Goal: Information Seeking & Learning: Learn about a topic

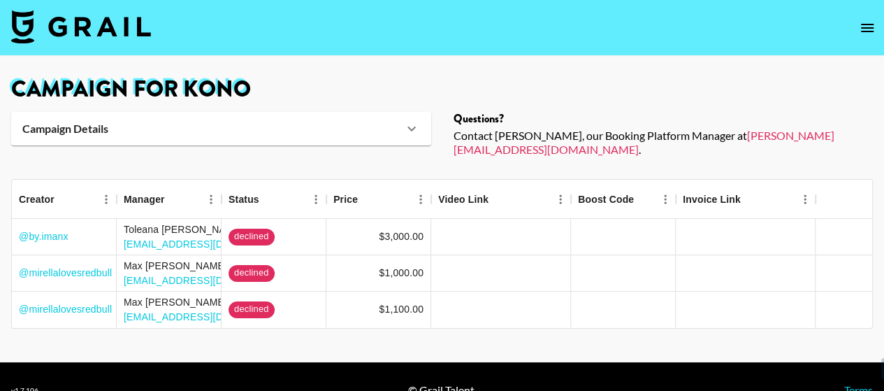
click at [117, 22] on img at bounding box center [81, 27] width 140 height 34
select select "Song"
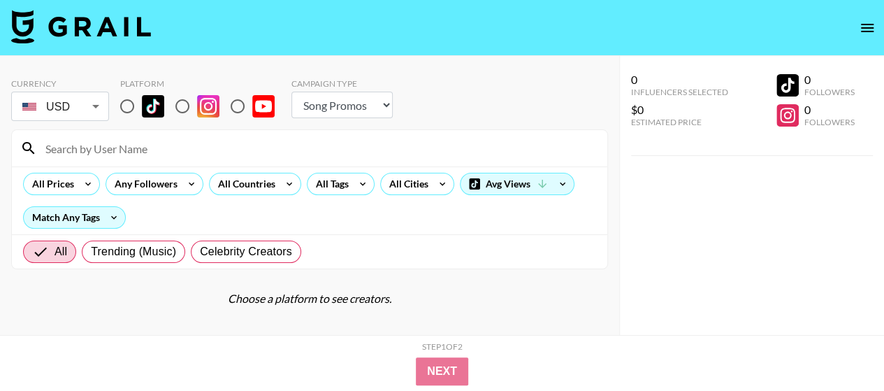
click at [127, 115] on input "radio" at bounding box center [126, 106] width 29 height 29
radio input "true"
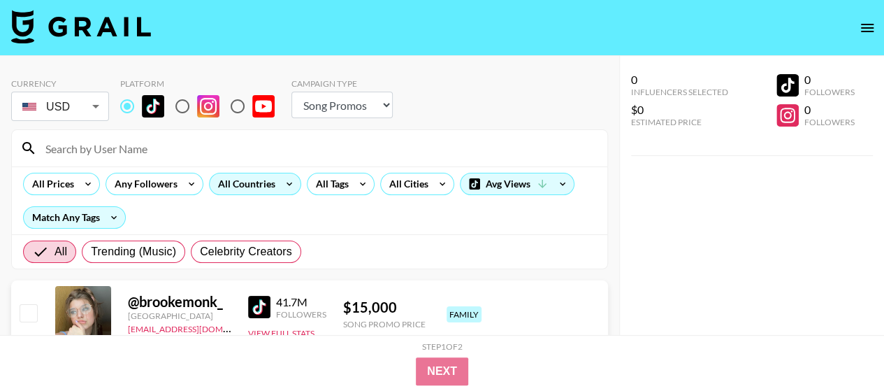
click at [258, 188] on div "All Countries" at bounding box center [244, 183] width 68 height 21
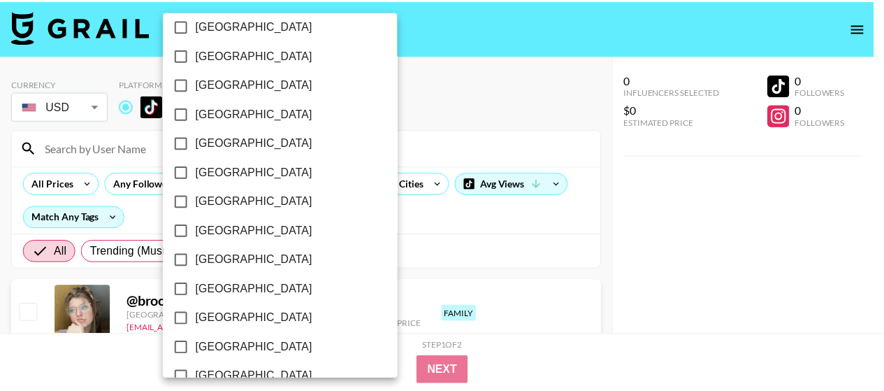
scroll to position [1238, 0]
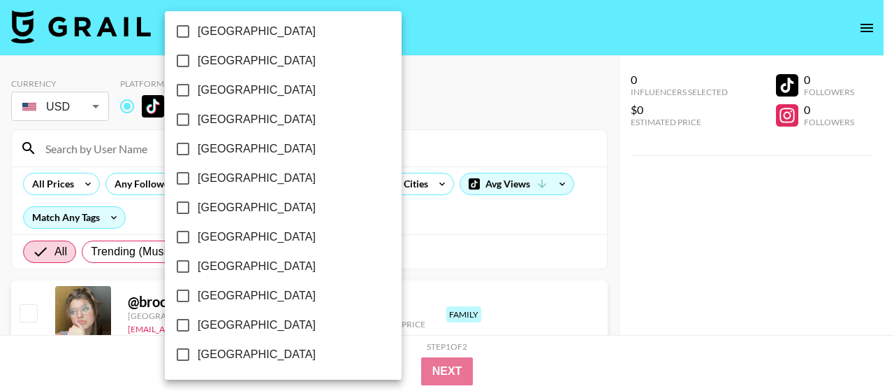
click at [226, 328] on span "[GEOGRAPHIC_DATA]" at bounding box center [257, 324] width 118 height 17
click at [198, 328] on input "[GEOGRAPHIC_DATA]" at bounding box center [182, 324] width 29 height 29
checkbox input "true"
click at [492, 99] on div at bounding box center [447, 195] width 894 height 391
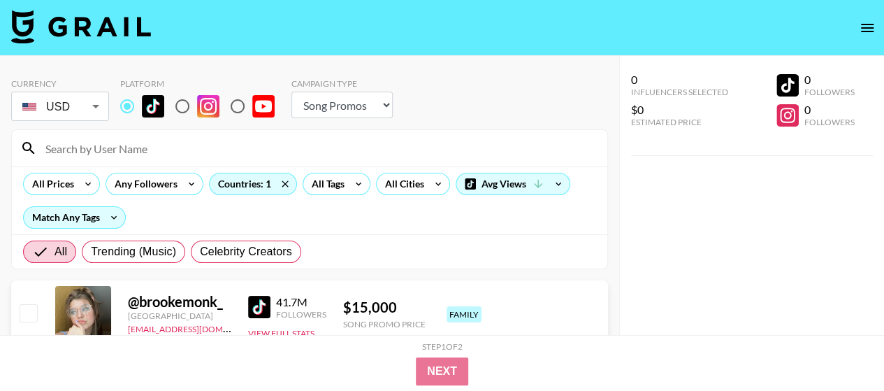
click at [358, 118] on div "Campaign Type Choose Type... Song Promos Brand Promos" at bounding box center [341, 100] width 101 height 45
click at [358, 115] on select "Choose Type... Song Promos Brand Promos" at bounding box center [341, 105] width 101 height 27
select select "Brand"
click at [291, 92] on select "Choose Type... Song Promos Brand Promos" at bounding box center [341, 105] width 101 height 27
click at [455, 104] on div "Currency USD USD ​ Platform Campaign Type Choose Type... Song Promos Brand Prom…" at bounding box center [309, 100] width 597 height 45
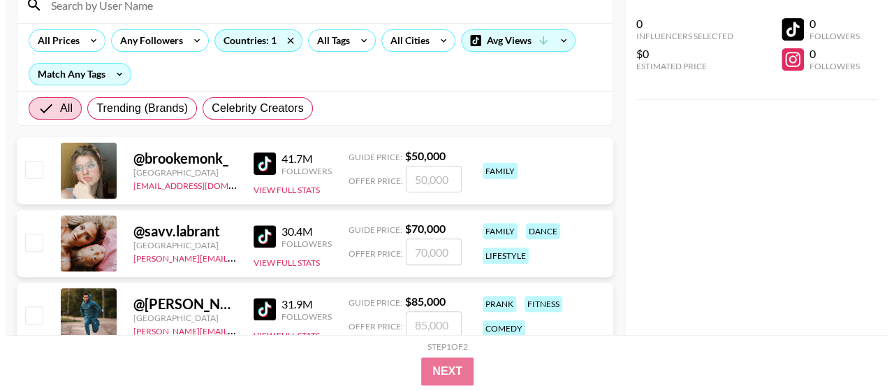
scroll to position [70, 0]
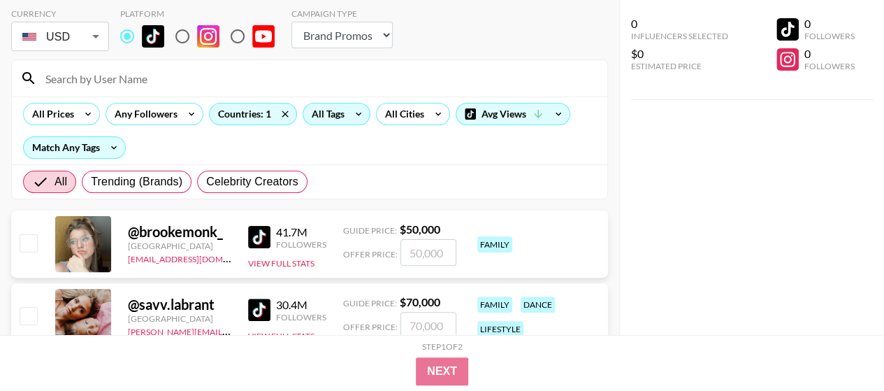
click at [347, 112] on icon at bounding box center [358, 113] width 22 height 21
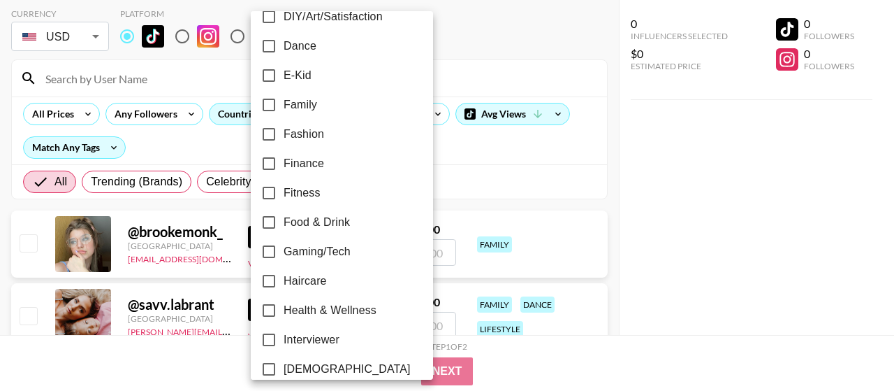
scroll to position [419, 0]
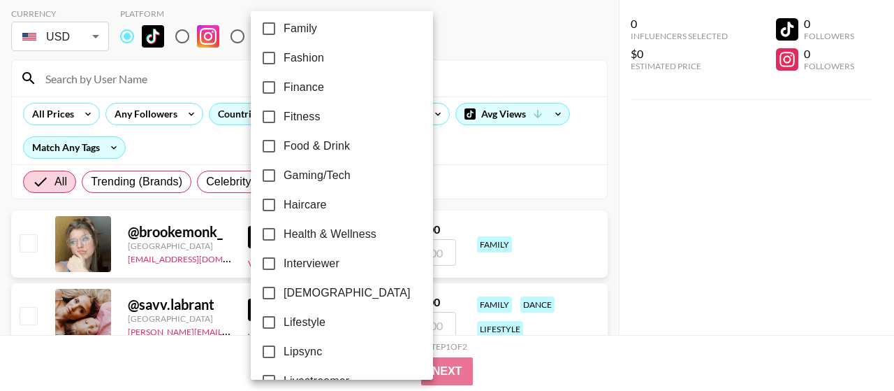
click at [340, 145] on span "Food & Drink" at bounding box center [317, 146] width 66 height 17
click at [284, 145] on input "Food & Drink" at bounding box center [268, 145] width 29 height 29
checkbox input "true"
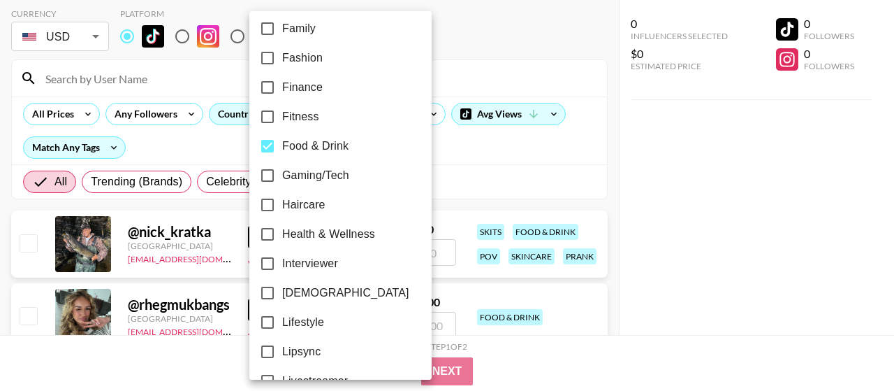
click at [284, 111] on span "Fitness" at bounding box center [300, 116] width 37 height 17
click at [282, 111] on input "Fitness" at bounding box center [267, 116] width 29 height 29
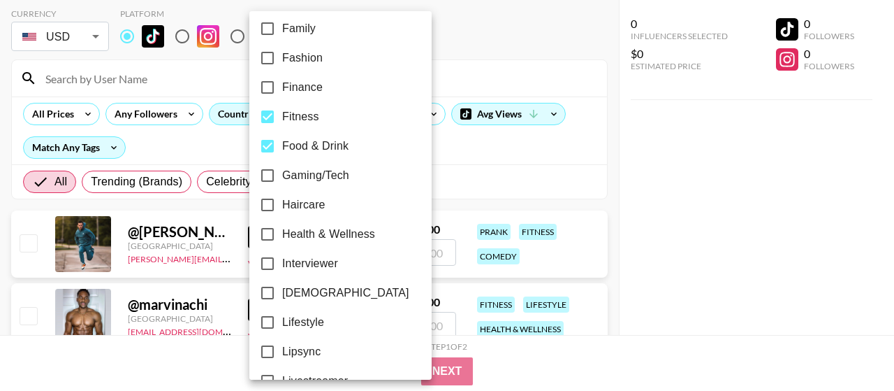
click at [299, 115] on span "Fitness" at bounding box center [300, 116] width 37 height 17
click at [282, 115] on input "Fitness" at bounding box center [267, 116] width 29 height 29
checkbox input "false"
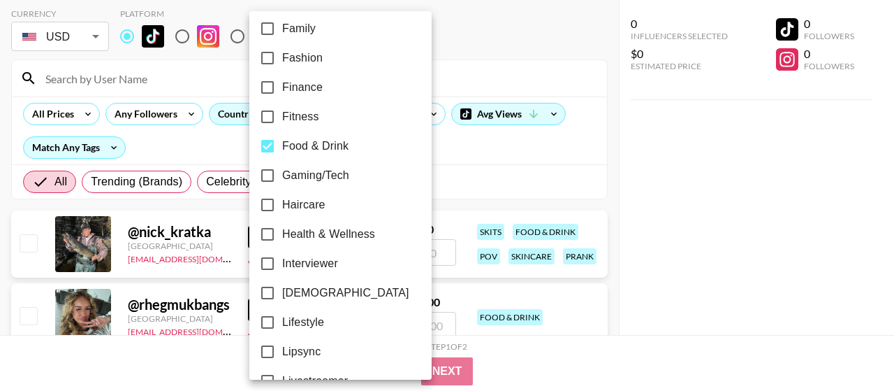
click at [333, 235] on span "Health & Wellness" at bounding box center [328, 234] width 93 height 17
click at [282, 235] on input "Health & Wellness" at bounding box center [267, 233] width 29 height 29
checkbox input "true"
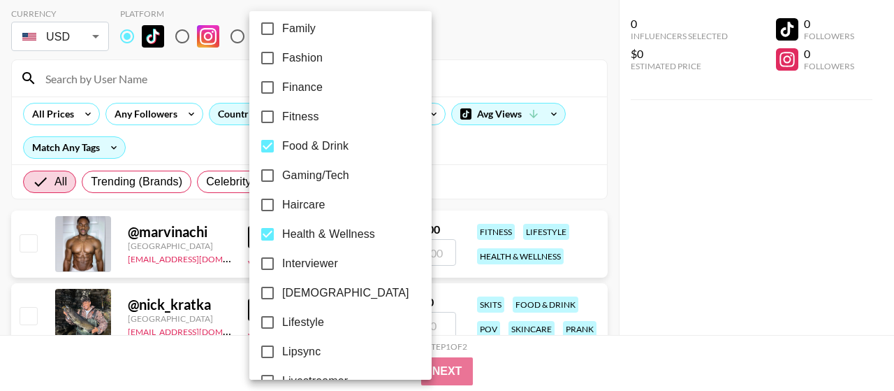
scroll to position [489, 0]
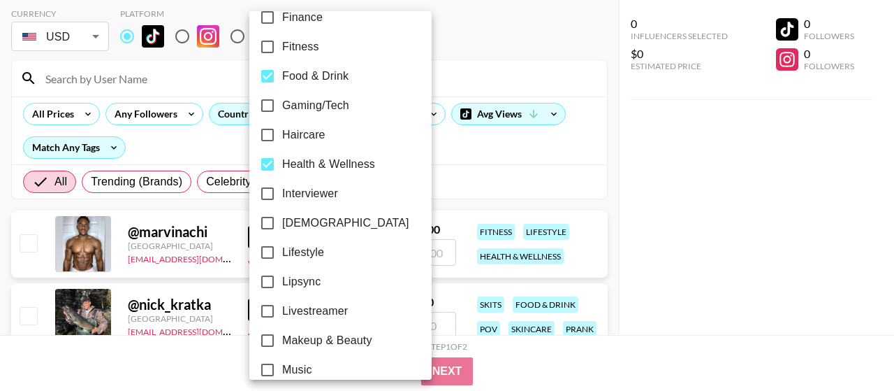
click at [320, 249] on span "Lifestyle" at bounding box center [303, 252] width 42 height 17
click at [282, 249] on input "Lifestyle" at bounding box center [267, 252] width 29 height 29
checkbox input "true"
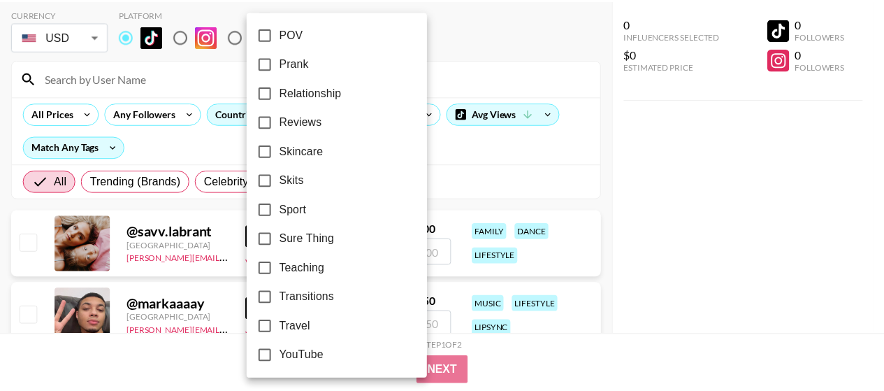
scroll to position [945, 0]
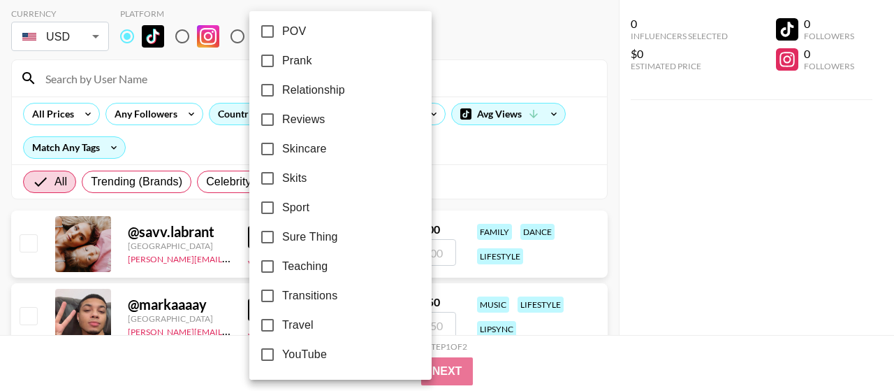
click at [675, 192] on div at bounding box center [447, 195] width 894 height 391
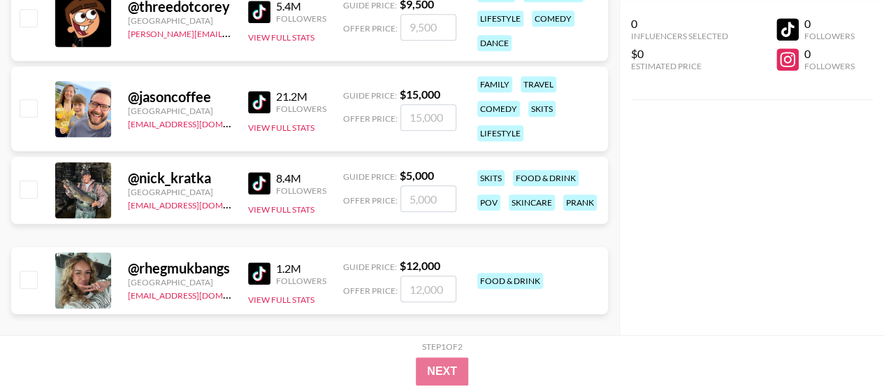
scroll to position [559, 0]
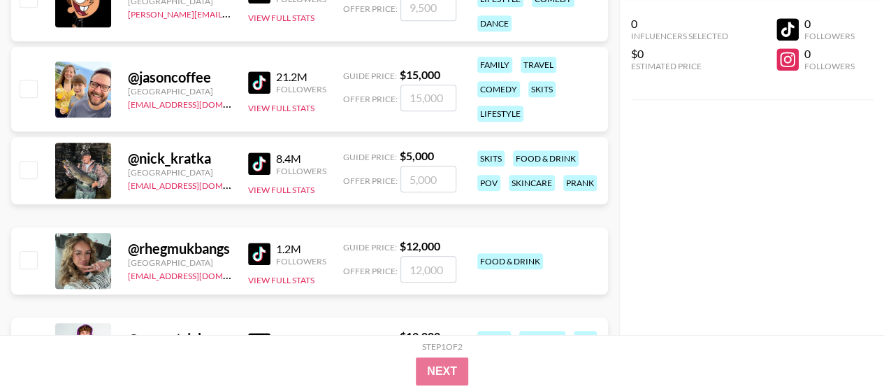
click at [257, 87] on img at bounding box center [259, 82] width 22 height 22
click at [263, 79] on img at bounding box center [259, 82] width 22 height 22
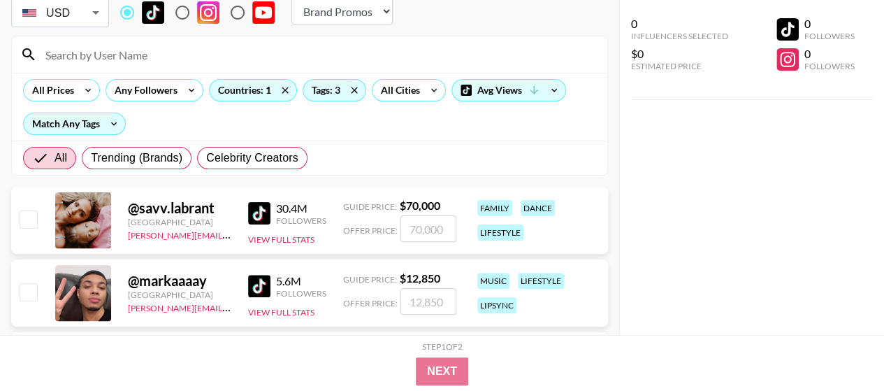
scroll to position [0, 0]
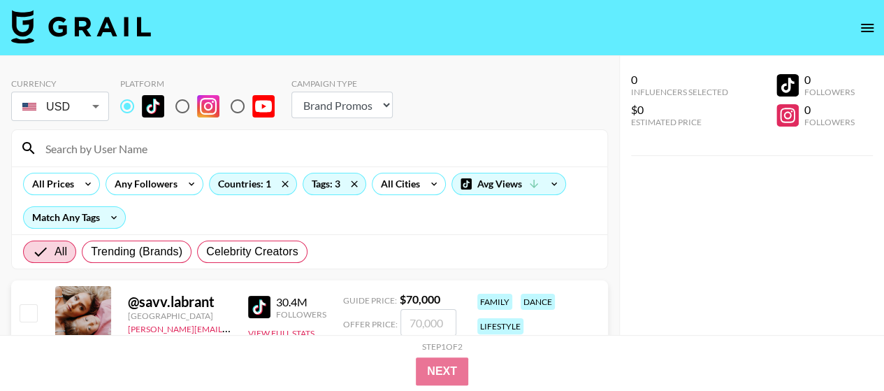
click at [179, 106] on input "radio" at bounding box center [182, 106] width 29 height 29
radio input "true"
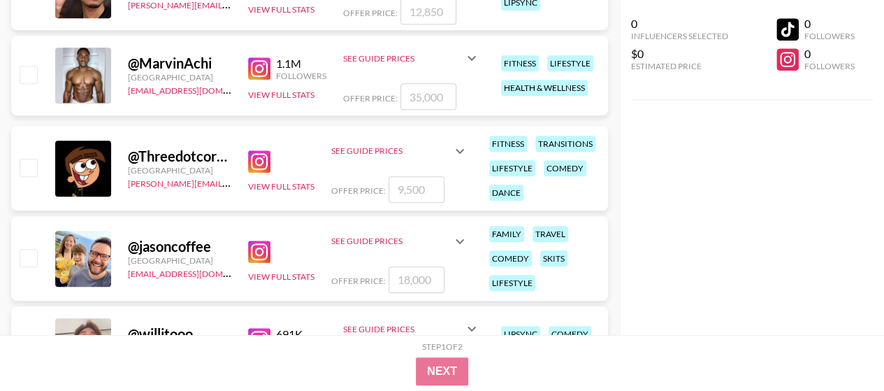
scroll to position [419, 0]
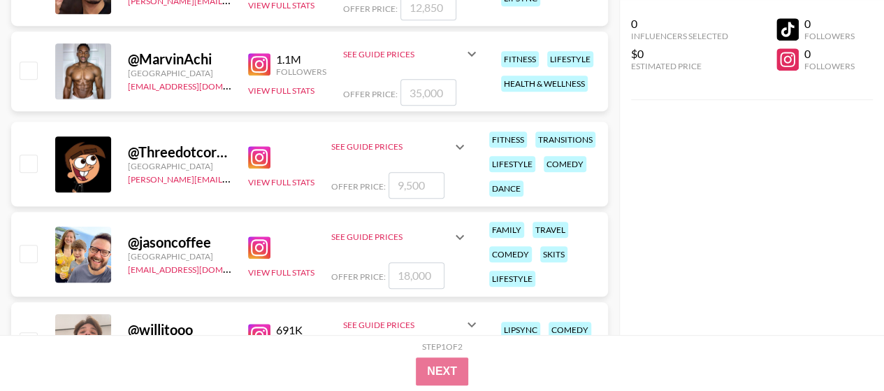
click at [253, 253] on img at bounding box center [259, 247] width 22 height 22
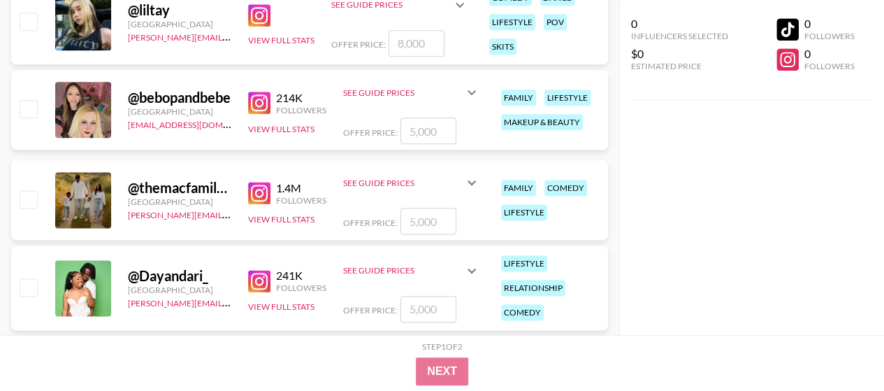
scroll to position [838, 0]
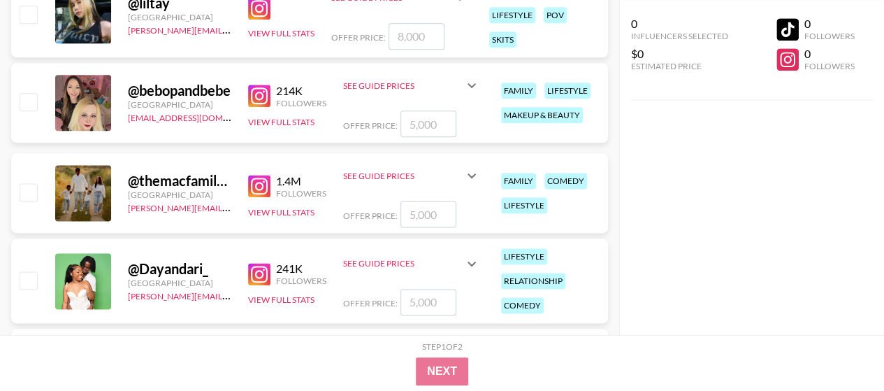
click at [268, 187] on img at bounding box center [259, 186] width 22 height 22
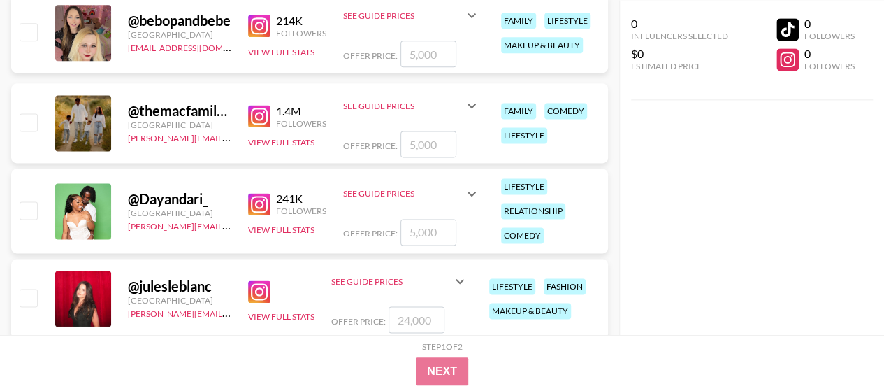
click at [261, 204] on img at bounding box center [259, 204] width 22 height 22
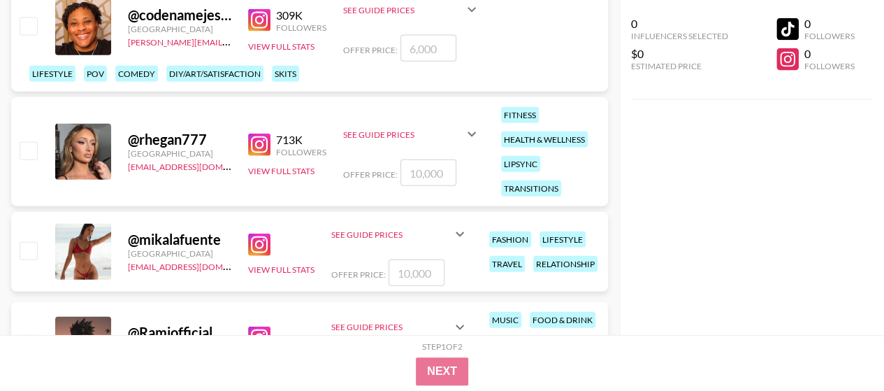
scroll to position [1677, 0]
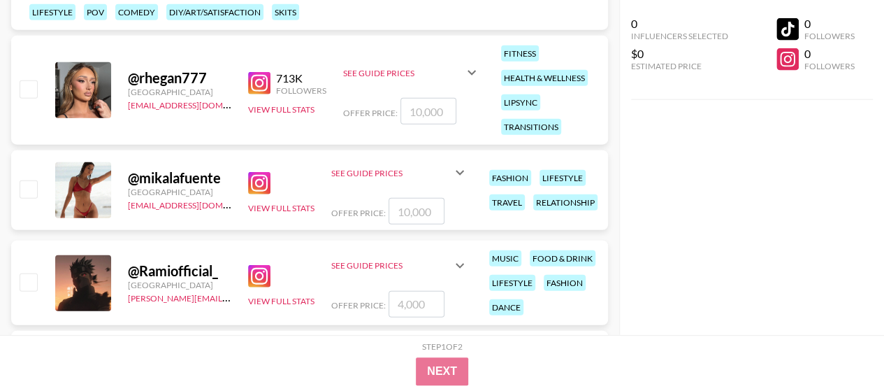
click at [265, 80] on img at bounding box center [259, 83] width 22 height 22
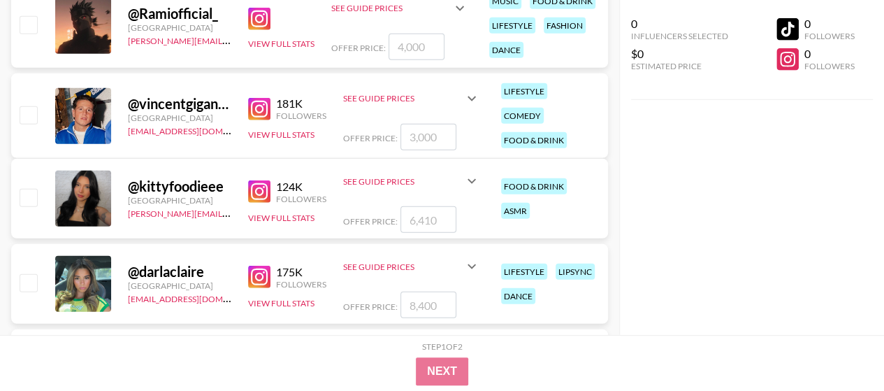
scroll to position [1956, 0]
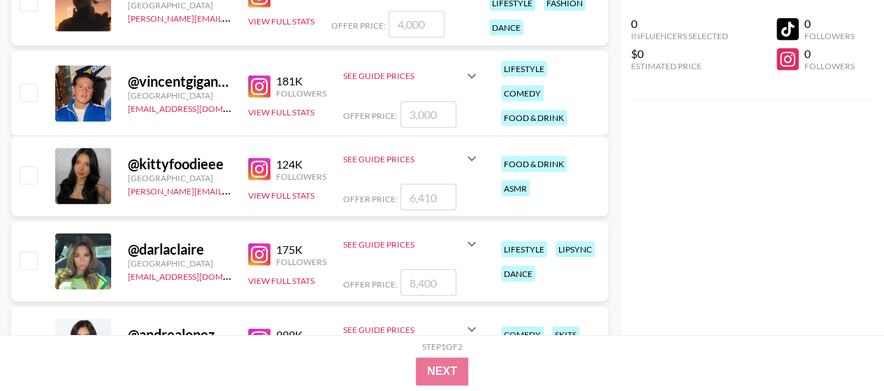
click at [267, 174] on img at bounding box center [259, 169] width 22 height 22
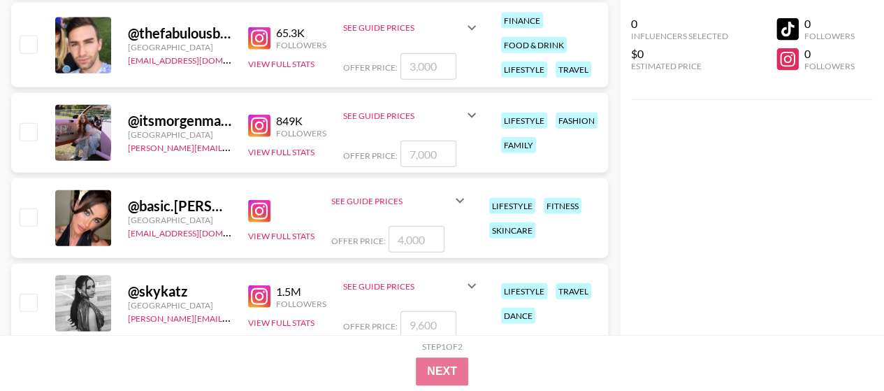
scroll to position [4271, 0]
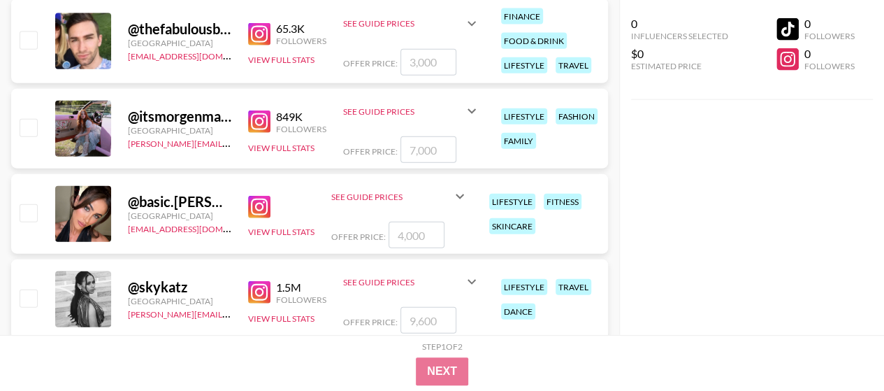
click at [263, 209] on img at bounding box center [259, 207] width 22 height 22
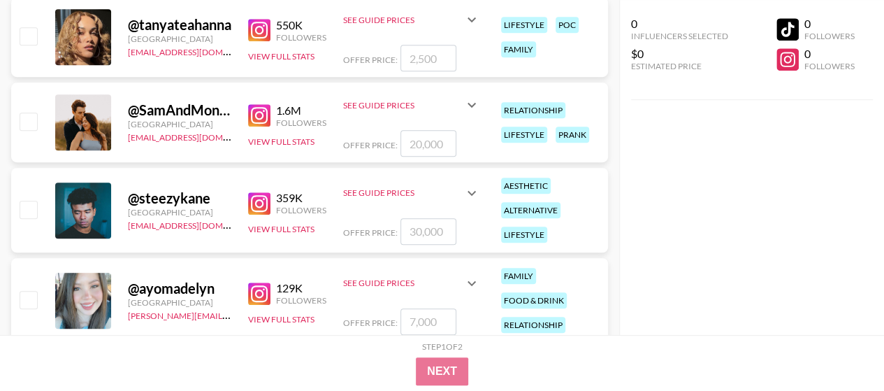
scroll to position [5739, 0]
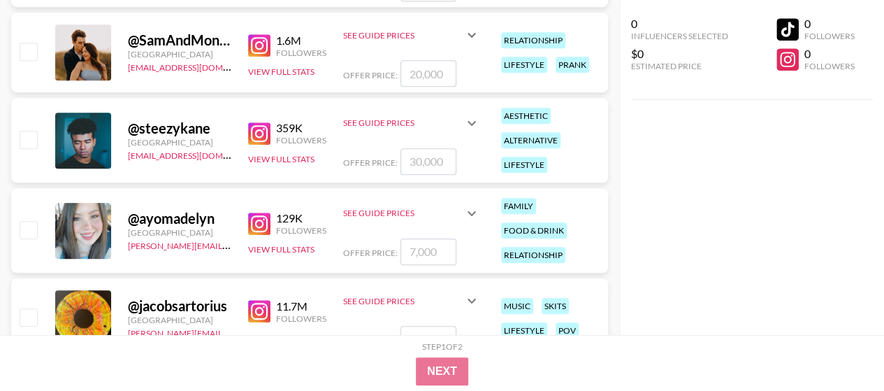
click at [260, 217] on img at bounding box center [259, 223] width 22 height 22
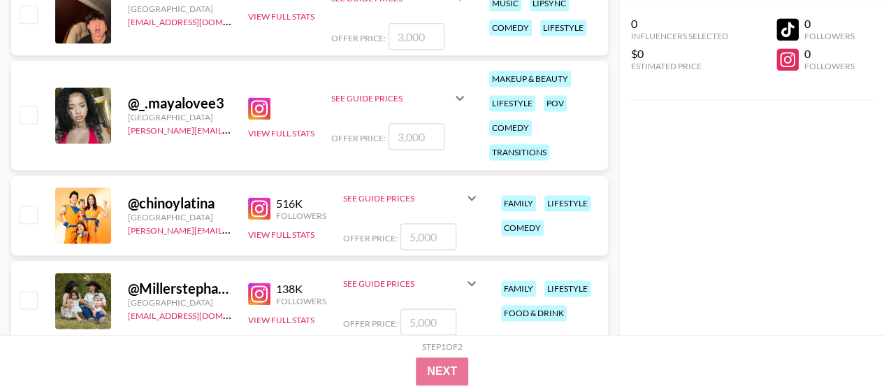
scroll to position [6228, 0]
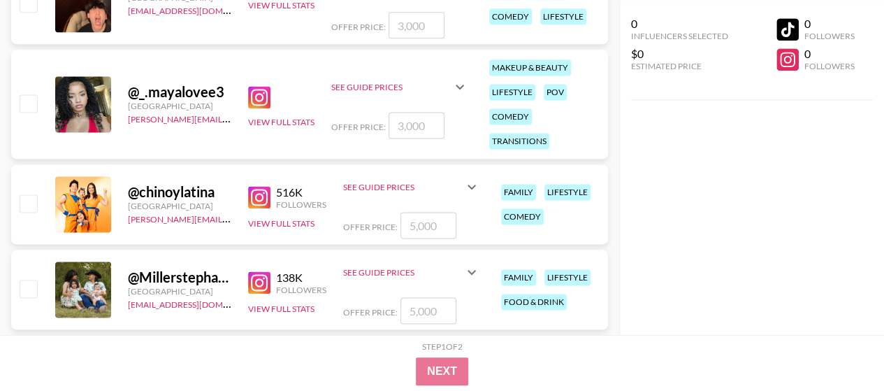
click at [263, 281] on img at bounding box center [259, 282] width 22 height 22
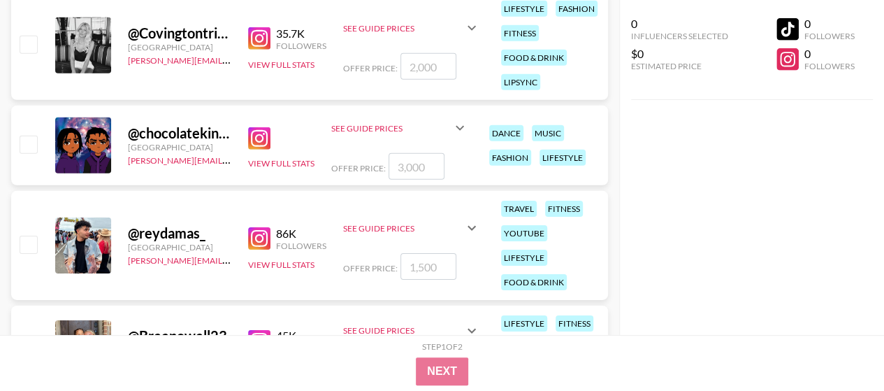
scroll to position [7625, 0]
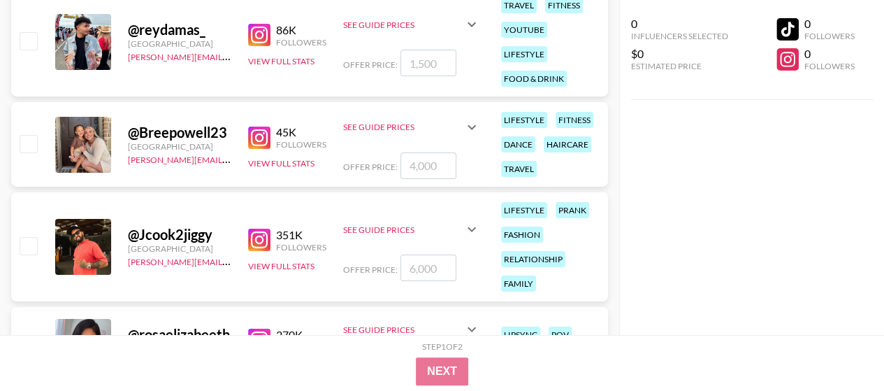
click at [252, 138] on img at bounding box center [259, 137] width 22 height 22
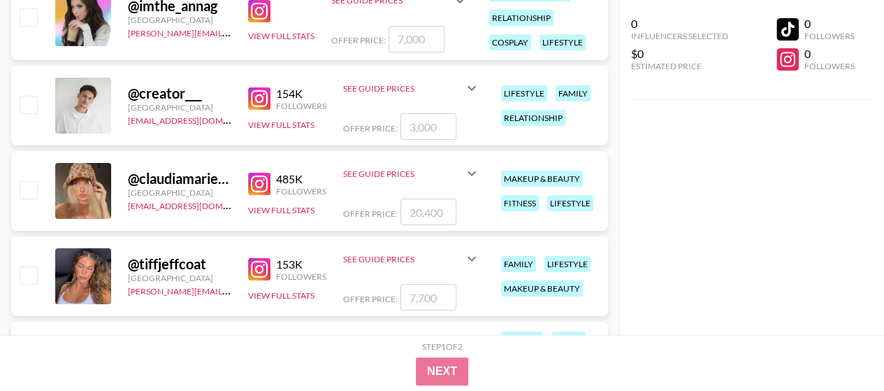
scroll to position [10419, 0]
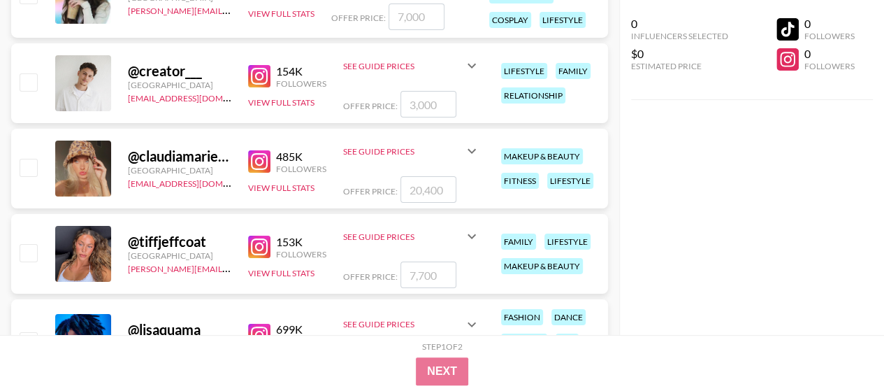
click at [261, 165] on img at bounding box center [259, 161] width 22 height 22
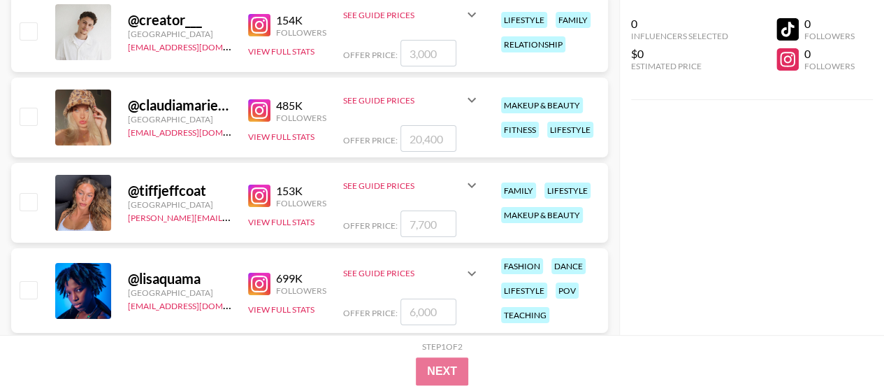
scroll to position [10489, 0]
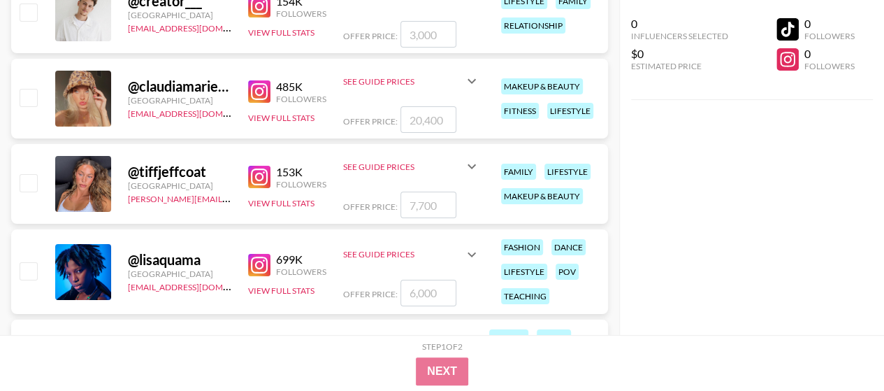
click at [257, 180] on img at bounding box center [259, 177] width 22 height 22
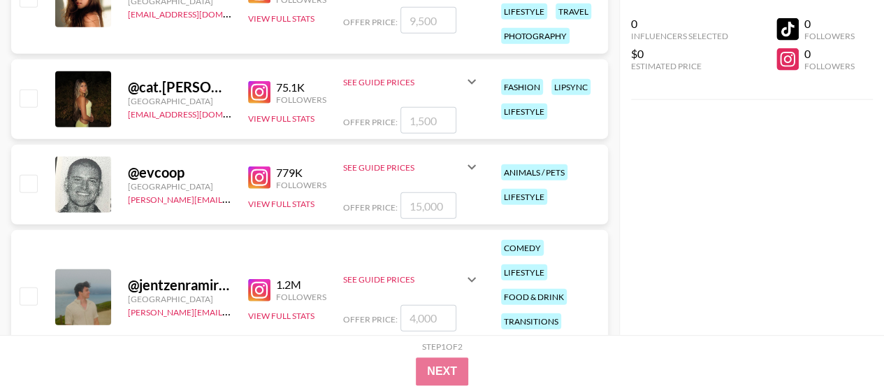
scroll to position [12446, 0]
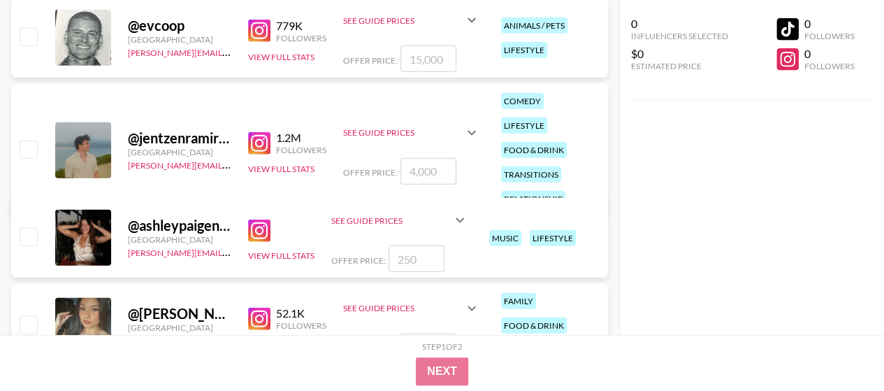
click at [268, 132] on img at bounding box center [259, 143] width 22 height 22
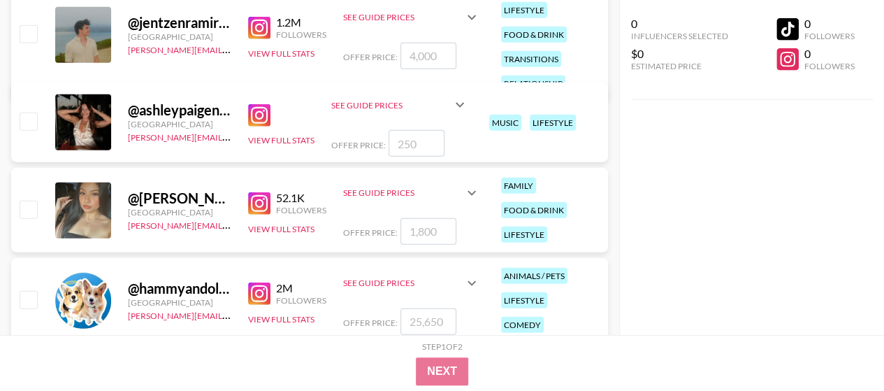
scroll to position [12655, 0]
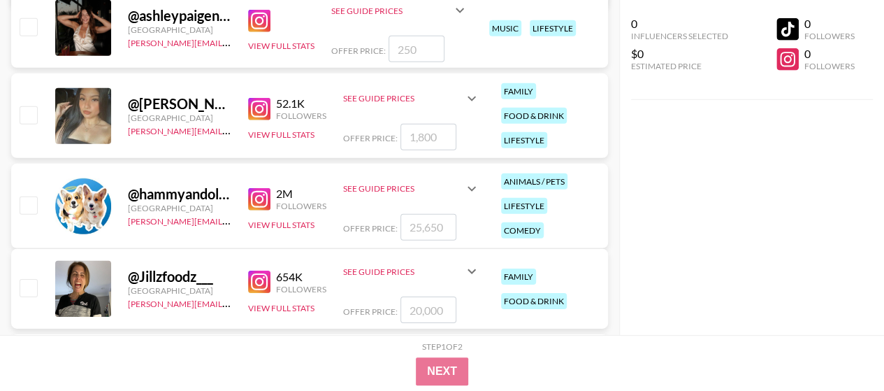
click at [253, 110] on img at bounding box center [259, 109] width 22 height 22
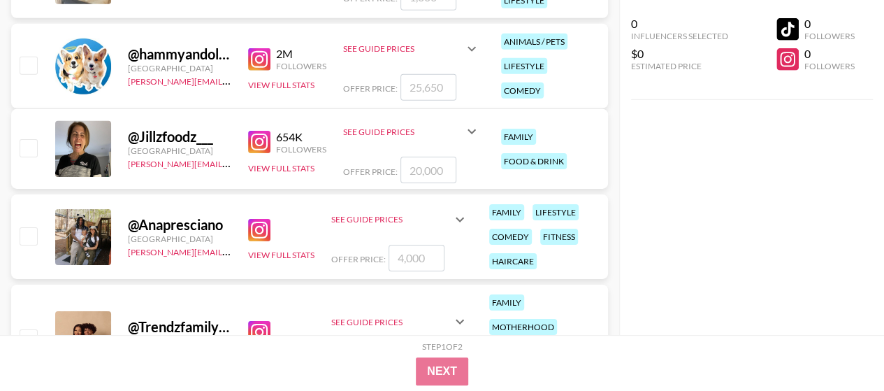
click at [265, 136] on img at bounding box center [259, 142] width 22 height 22
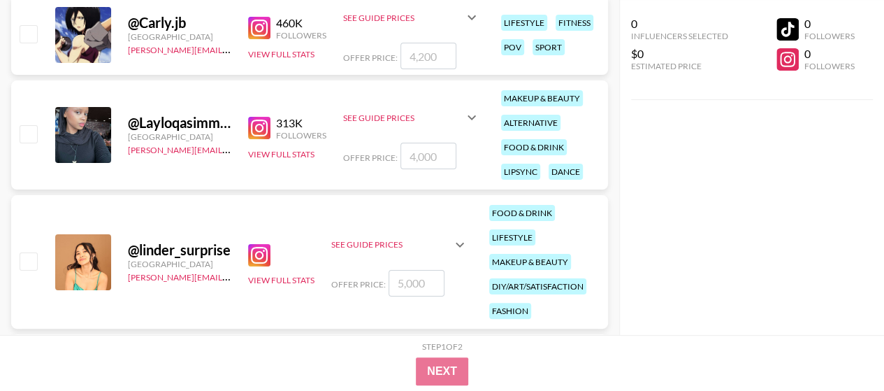
scroll to position [13354, 0]
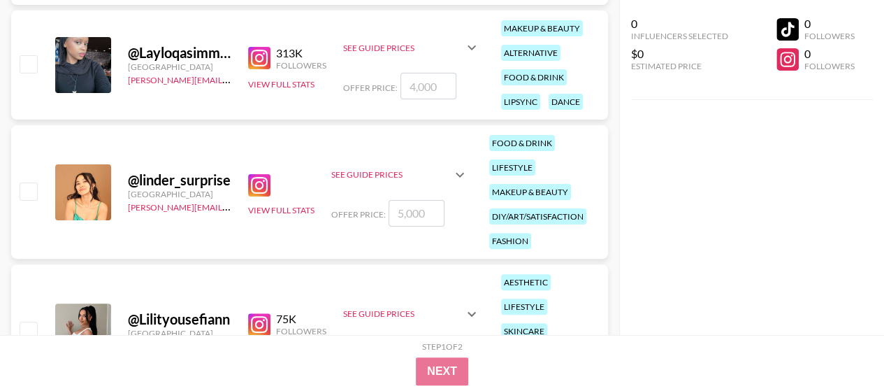
click at [254, 188] on img at bounding box center [259, 185] width 22 height 22
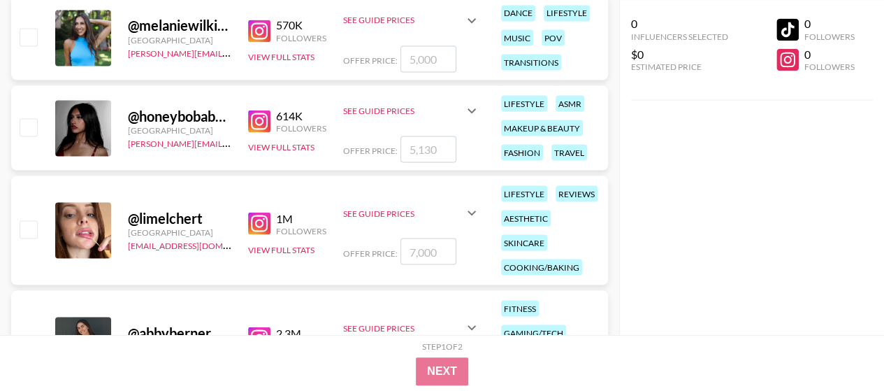
scroll to position [14611, 0]
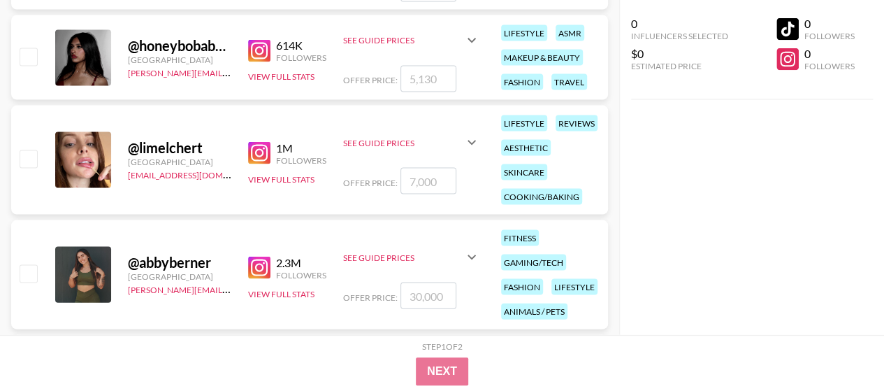
click at [265, 153] on img at bounding box center [259, 153] width 22 height 22
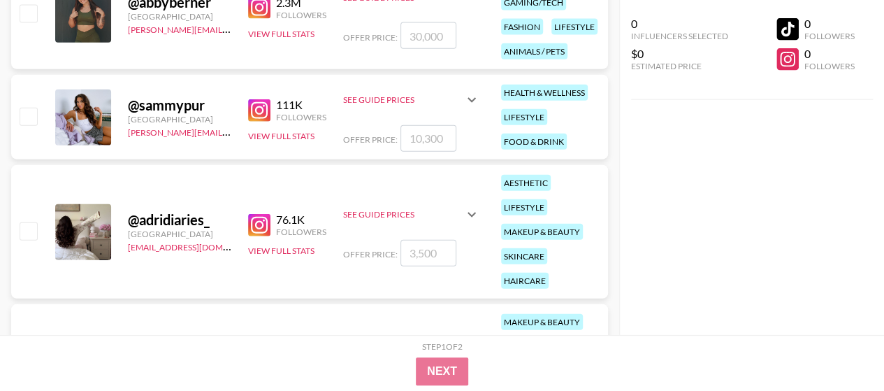
scroll to position [14891, 0]
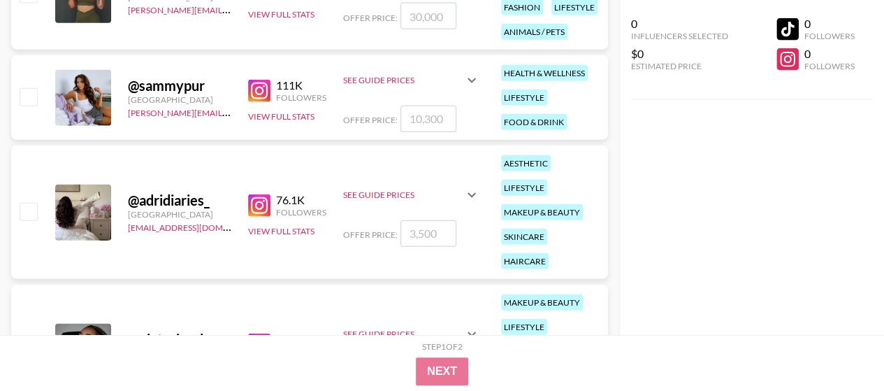
click at [254, 92] on img at bounding box center [259, 91] width 22 height 22
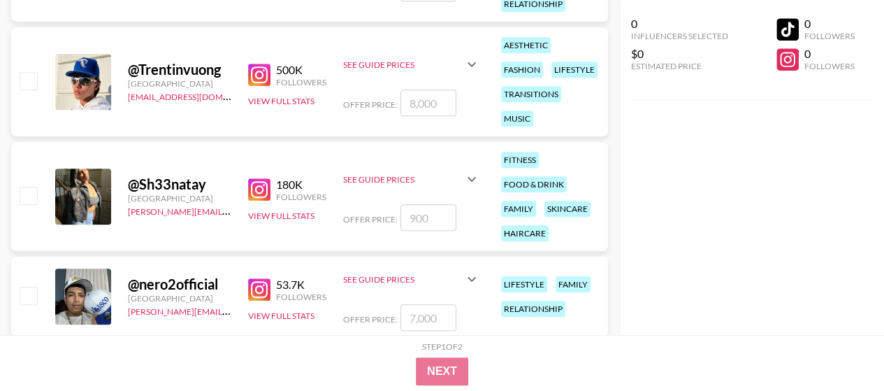
scroll to position [16358, 0]
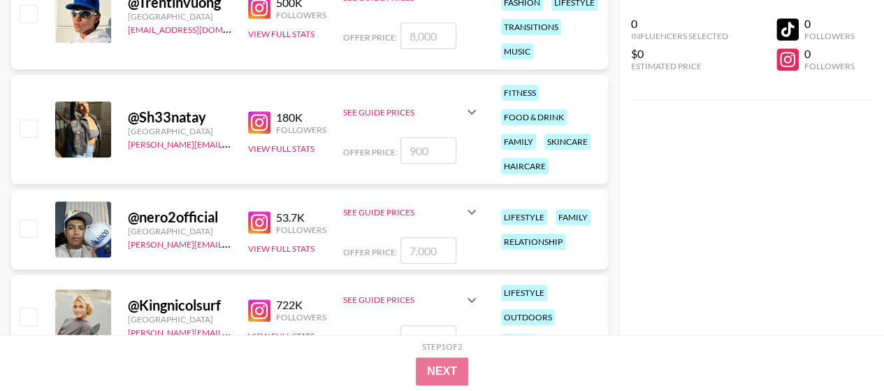
click at [258, 118] on img at bounding box center [259, 122] width 22 height 22
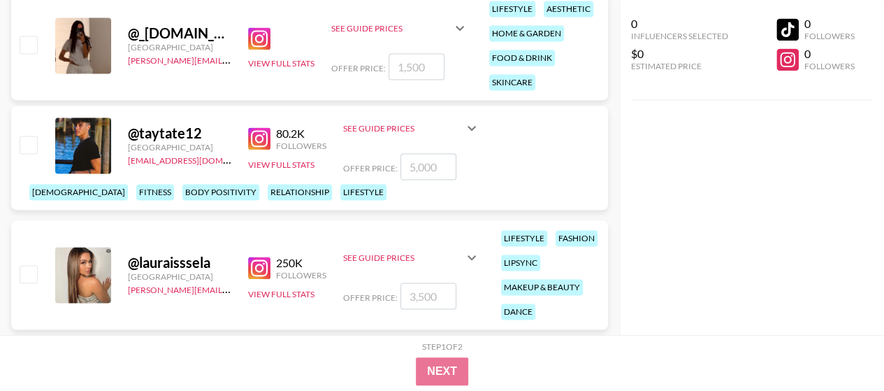
scroll to position [16917, 0]
